Goal: Task Accomplishment & Management: Use online tool/utility

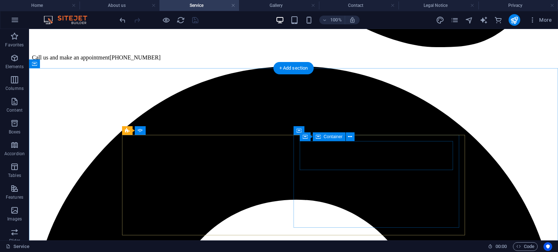
scroll to position [528, 0]
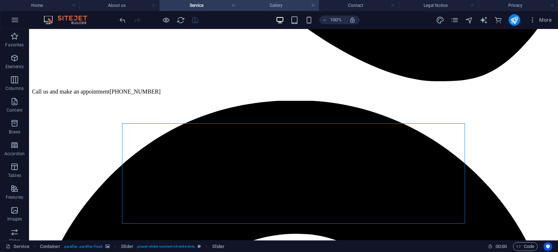
scroll to position [468, 0]
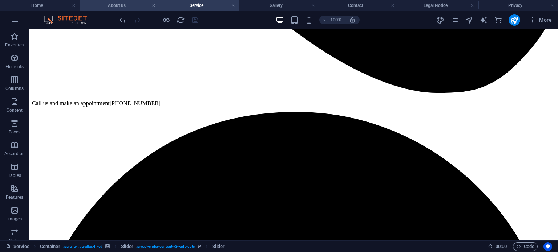
click at [118, 3] on h4 "About us" at bounding box center [120, 5] width 80 height 8
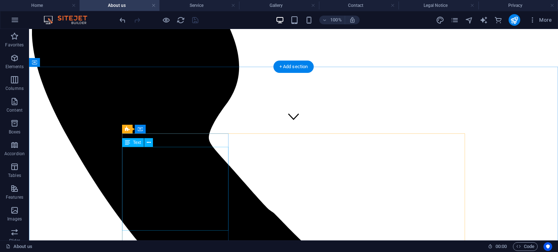
scroll to position [97, 0]
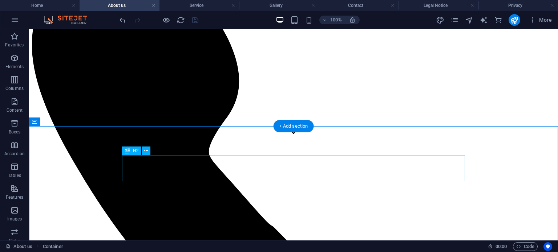
click at [192, 17] on icon "save" at bounding box center [195, 20] width 8 height 8
